Goal: Transaction & Acquisition: Purchase product/service

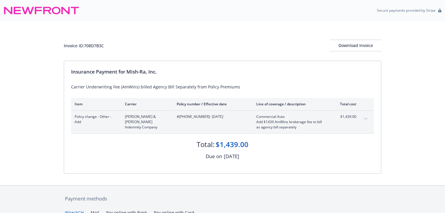
scroll to position [93, 0]
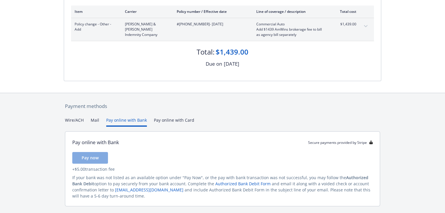
click at [125, 118] on button "Pay online with Bank" at bounding box center [126, 122] width 41 height 10
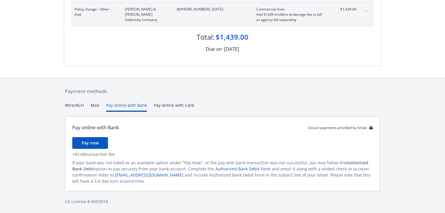
scroll to position [108, 0]
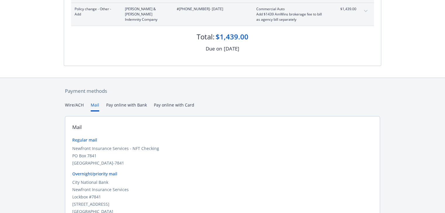
click at [96, 108] on button "Mail" at bounding box center [95, 107] width 8 height 10
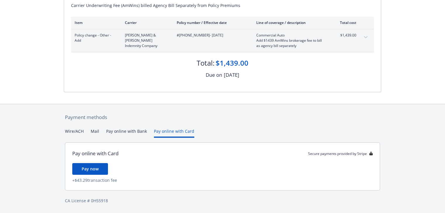
scroll to position [81, 0]
click at [172, 102] on div "Secure payments provided by Stripe Invoice ID: 708D7B3C Download Invoice Insura…" at bounding box center [222, 66] width 445 height 295
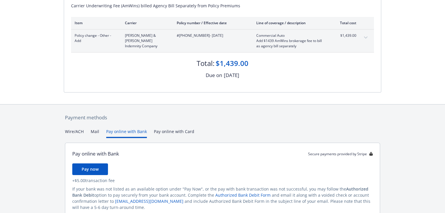
click at [136, 129] on button "Pay online with Bank" at bounding box center [126, 134] width 41 height 10
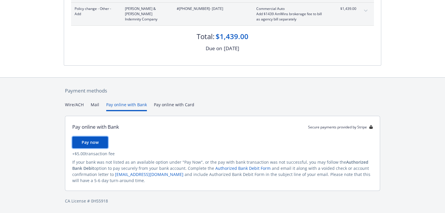
click at [93, 144] on span "Pay now" at bounding box center [90, 143] width 17 height 6
